Goal: Transaction & Acquisition: Purchase product/service

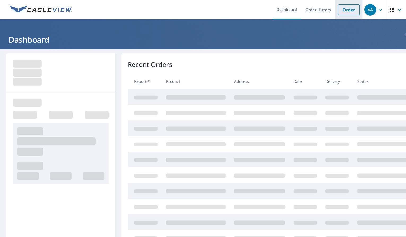
click at [340, 11] on link "Order" at bounding box center [348, 9] width 21 height 11
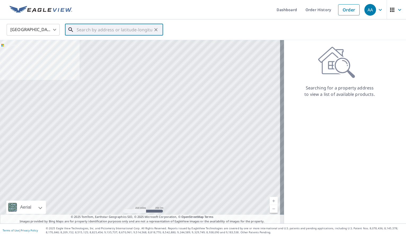
click at [119, 31] on input "text" at bounding box center [115, 29] width 76 height 15
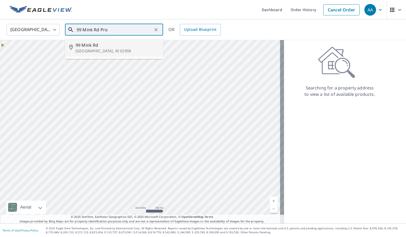
click at [86, 47] on span "99 Mink Rd" at bounding box center [117, 45] width 83 height 6
type input "[STREET_ADDRESS]"
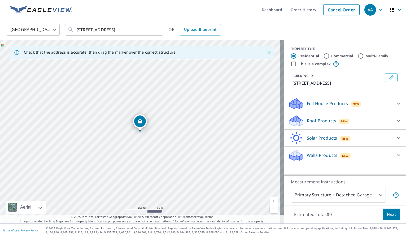
click at [318, 118] on p "Roof Products" at bounding box center [321, 120] width 29 height 6
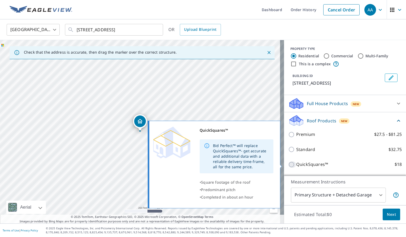
click at [288, 164] on input "QuickSquares™ $18" at bounding box center [292, 164] width 8 height 6
checkbox input "true"
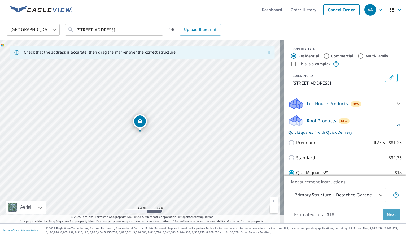
click at [387, 215] on span "Next" at bounding box center [391, 214] width 9 height 7
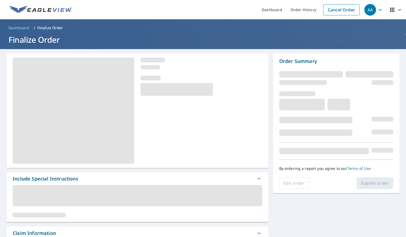
click at [63, 190] on span at bounding box center [137, 195] width 249 height 21
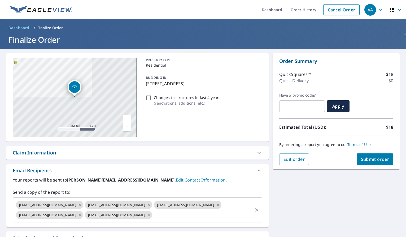
click at [153, 216] on input "text" at bounding box center [202, 215] width 99 height 10
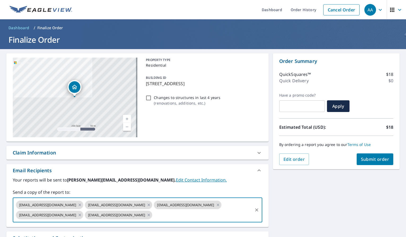
type input "m"
checkbox input "true"
type input "mad"
checkbox input "true"
type input "madaudeli"
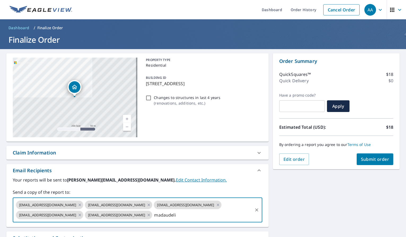
checkbox input "true"
type input "[EMAIL_ADDRESS][DOMAIN_NAME]"
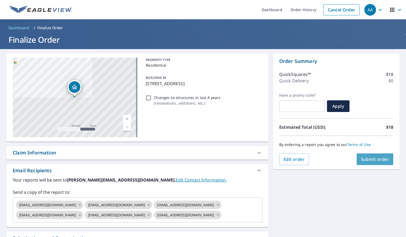
click at [368, 159] on span "Submit order" at bounding box center [375, 159] width 28 height 6
checkbox input "true"
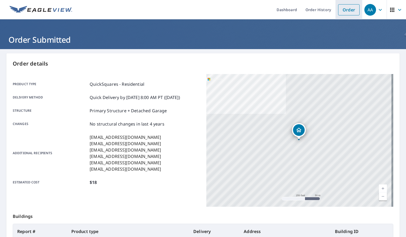
click at [344, 11] on link "Order" at bounding box center [348, 9] width 21 height 11
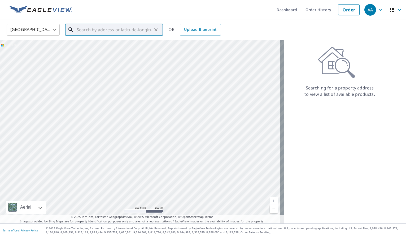
click at [123, 31] on input "text" at bounding box center [115, 29] width 76 height 15
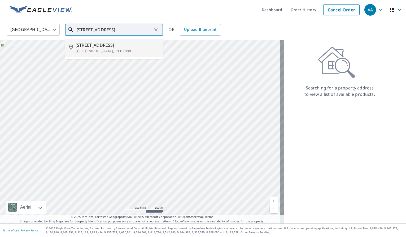
click at [101, 50] on p "[GEOGRAPHIC_DATA], RI 02888" at bounding box center [117, 50] width 83 height 5
type input "[STREET_ADDRESS][PERSON_NAME]"
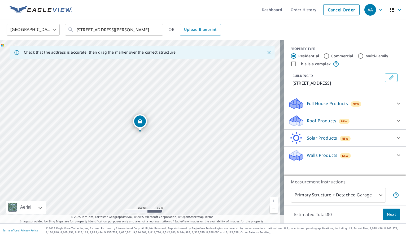
click at [302, 120] on div "Roof Products New" at bounding box center [340, 121] width 104 height 12
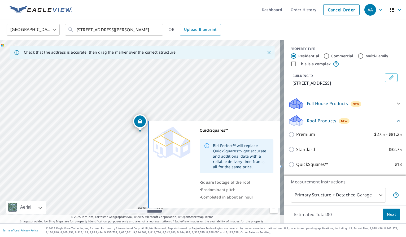
click at [288, 164] on input "QuickSquares™ $18" at bounding box center [292, 164] width 8 height 6
checkbox input "true"
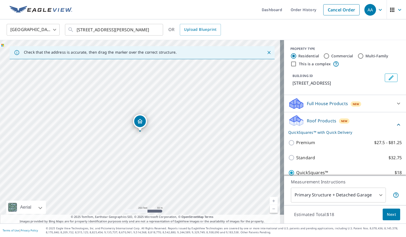
click at [387, 213] on span "Next" at bounding box center [391, 214] width 9 height 7
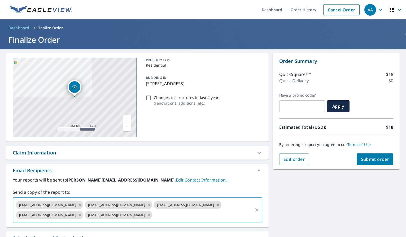
click at [153, 215] on input "text" at bounding box center [202, 215] width 99 height 10
type input "[EMAIL_ADDRESS][DOMAIN_NAME]"
click at [380, 158] on span "Submit order" at bounding box center [375, 159] width 28 height 6
checkbox input "true"
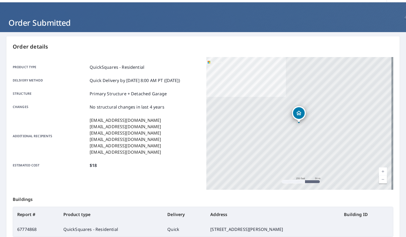
scroll to position [27, 0]
